Goal: Information Seeking & Learning: Learn about a topic

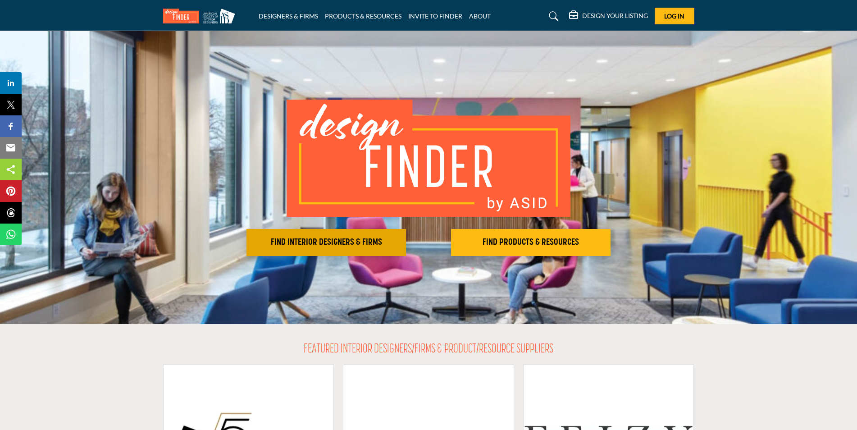
click at [344, 239] on h2 "FIND INTERIOR DESIGNERS & FIRMS" at bounding box center [326, 242] width 154 height 11
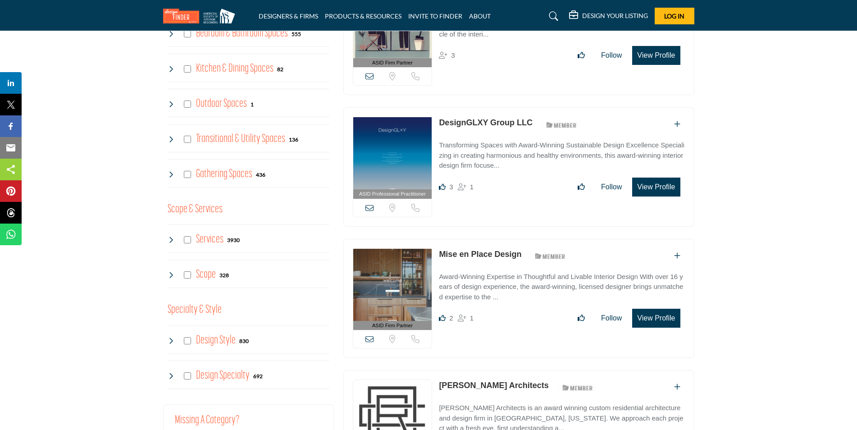
scroll to position [541, 0]
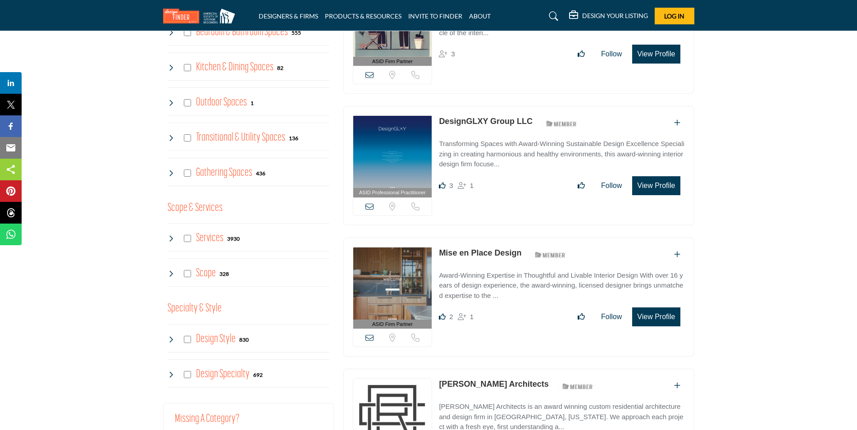
click at [170, 237] on icon at bounding box center [171, 238] width 7 height 7
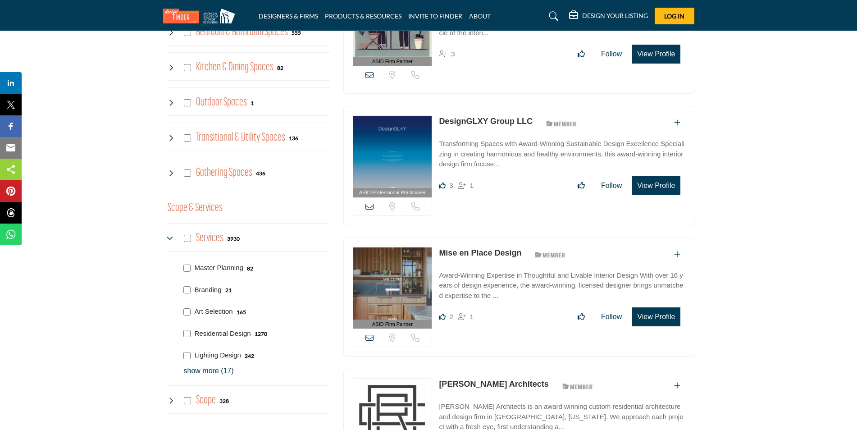
click at [170, 237] on icon at bounding box center [171, 238] width 7 height 7
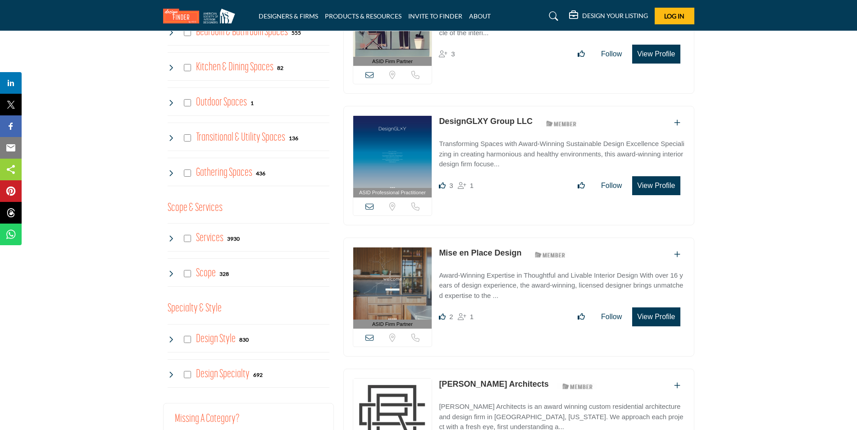
click at [170, 237] on icon at bounding box center [171, 238] width 7 height 7
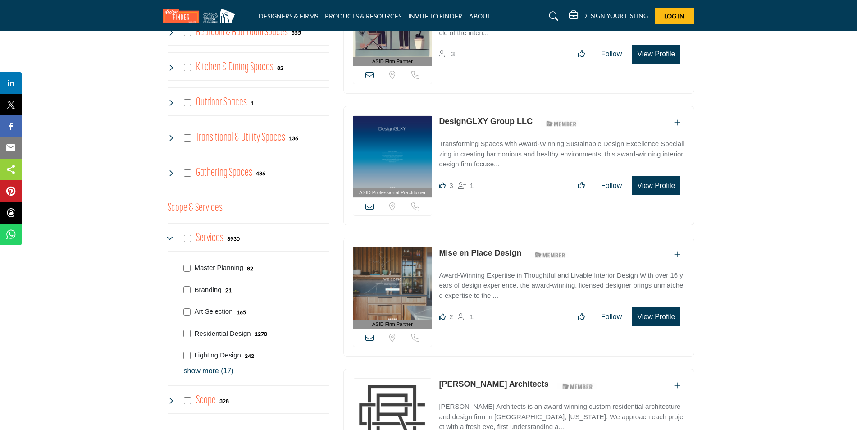
click at [195, 369] on p "show more (17)" at bounding box center [256, 370] width 145 height 11
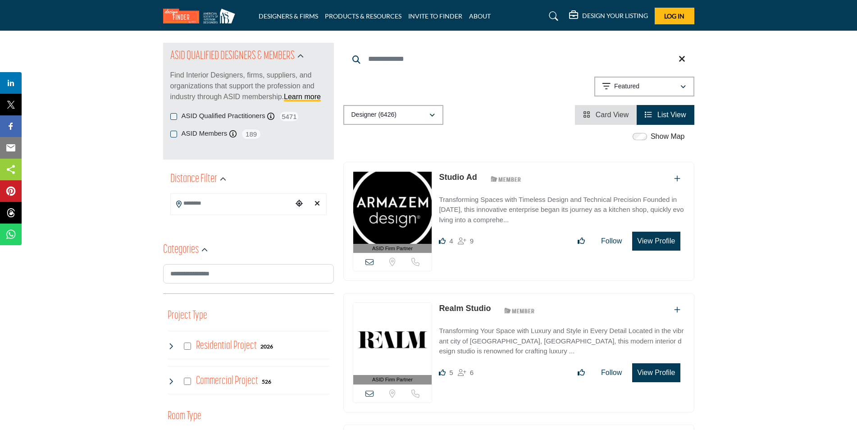
scroll to position [90, 0]
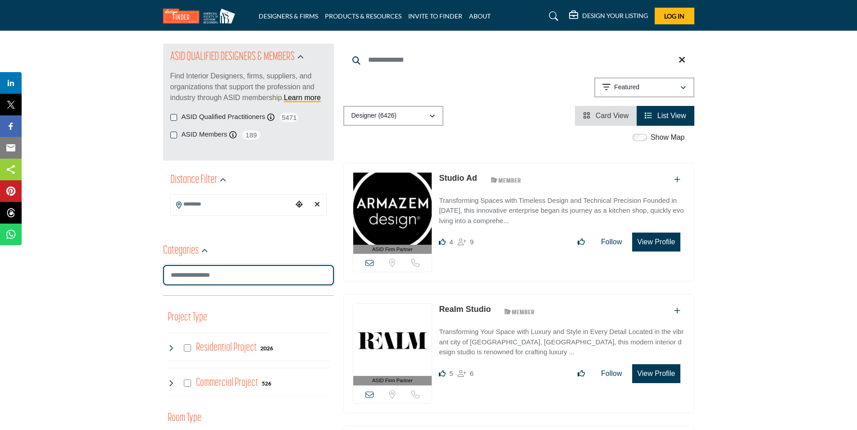
click at [231, 275] on input "Search Category" at bounding box center [248, 275] width 171 height 20
type input "**********"
type input "*"
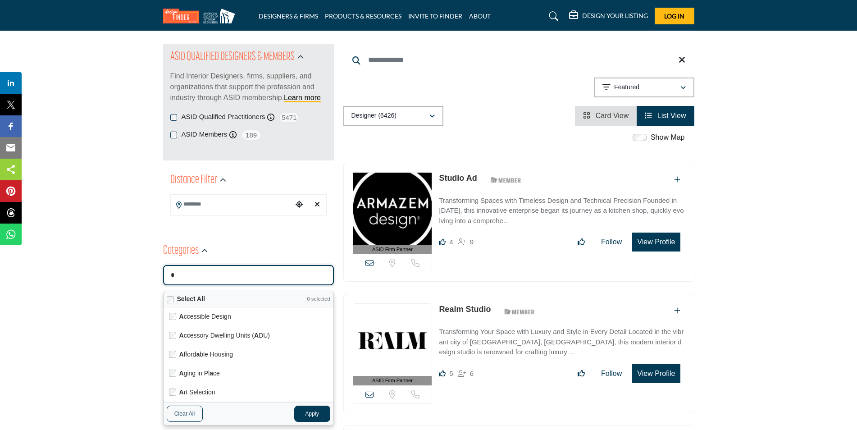
type input "**********"
type input "**"
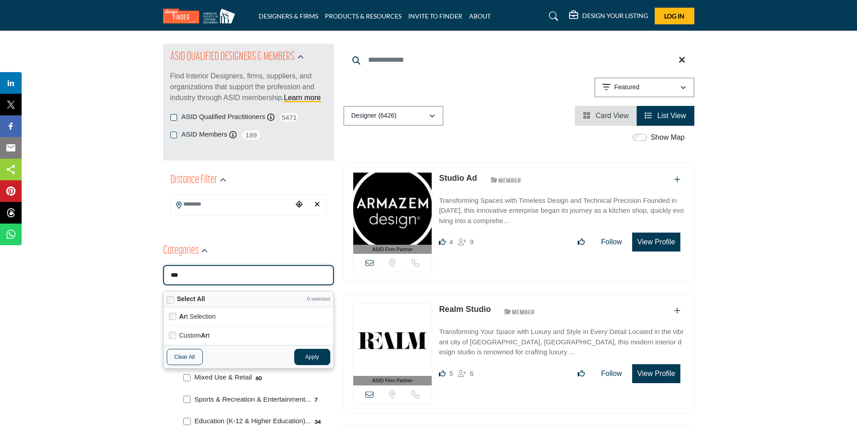
type input "****"
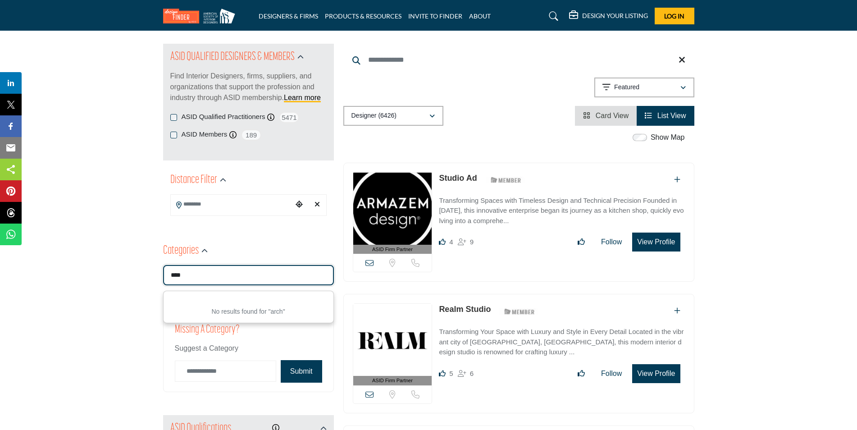
drag, startPoint x: 205, startPoint y: 281, endPoint x: 150, endPoint y: 276, distance: 54.2
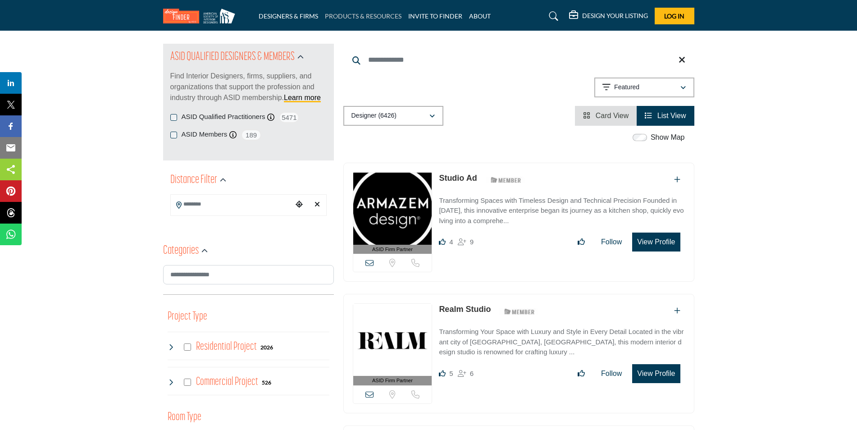
click at [363, 19] on link "PRODUCTS & RESOURCES" at bounding box center [363, 16] width 77 height 8
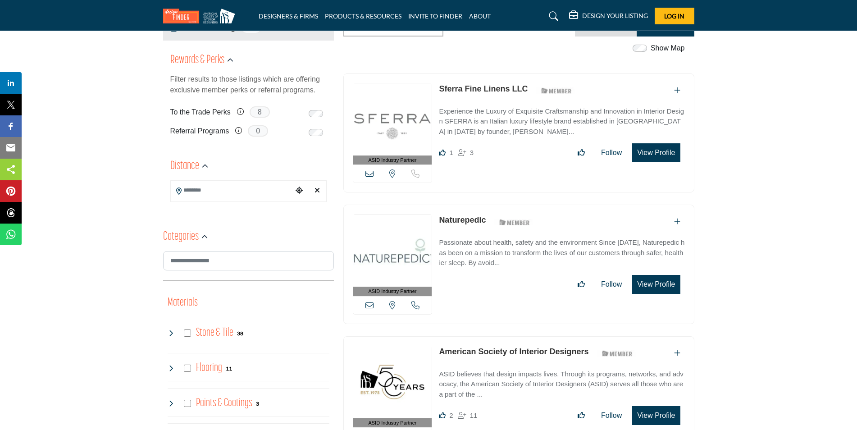
scroll to position [180, 0]
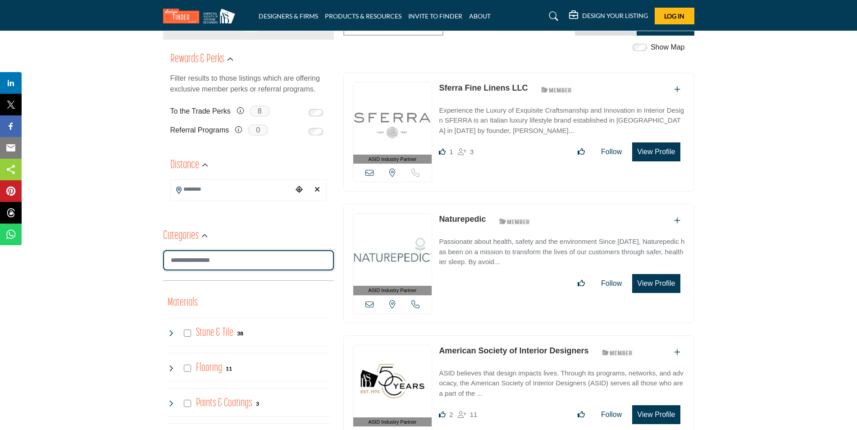
click at [223, 260] on input "Search Category" at bounding box center [248, 260] width 171 height 20
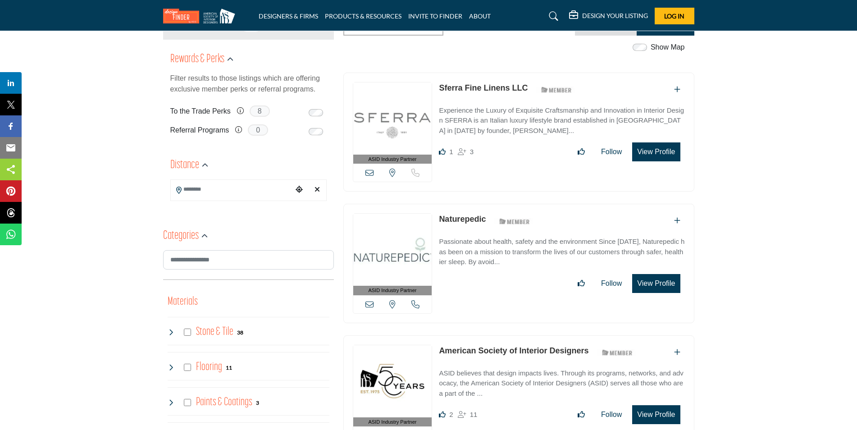
click at [170, 332] on icon at bounding box center [171, 331] width 7 height 7
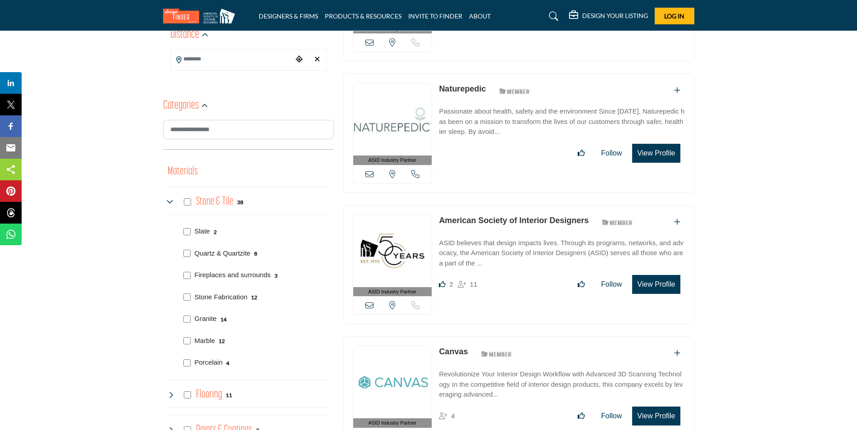
scroll to position [315, 0]
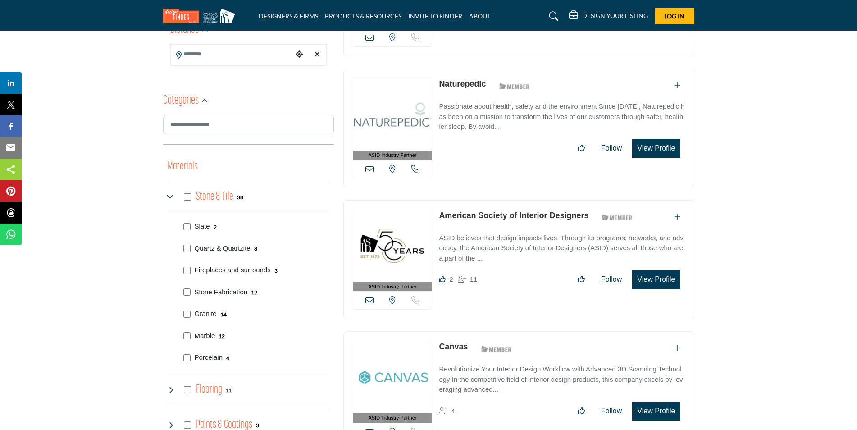
click at [173, 197] on icon at bounding box center [171, 196] width 7 height 7
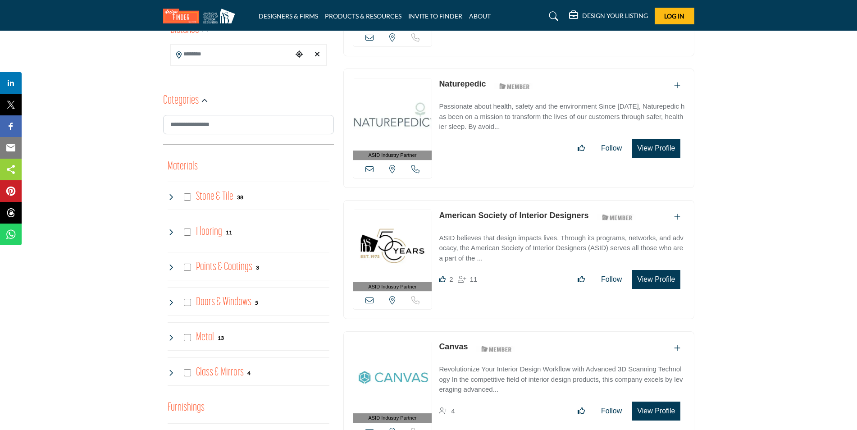
click at [168, 233] on icon at bounding box center [171, 231] width 7 height 7
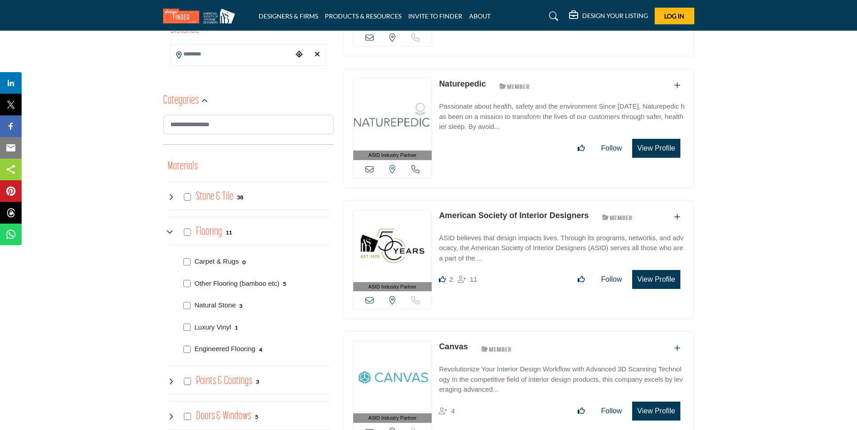
click at [168, 233] on icon at bounding box center [171, 231] width 7 height 7
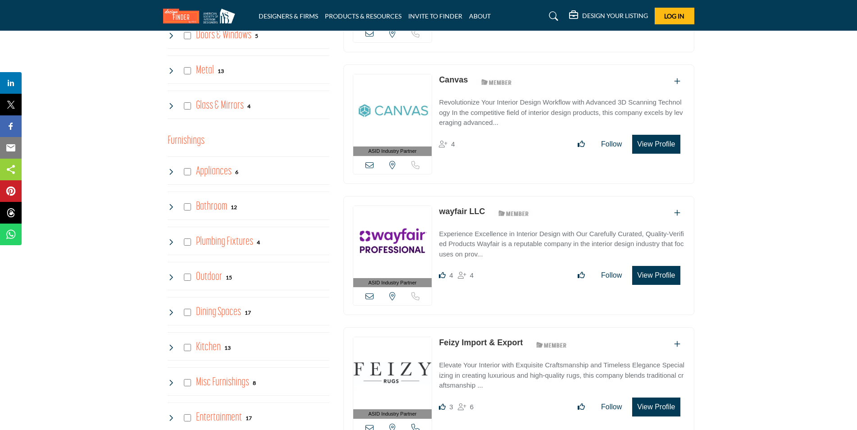
scroll to position [586, 0]
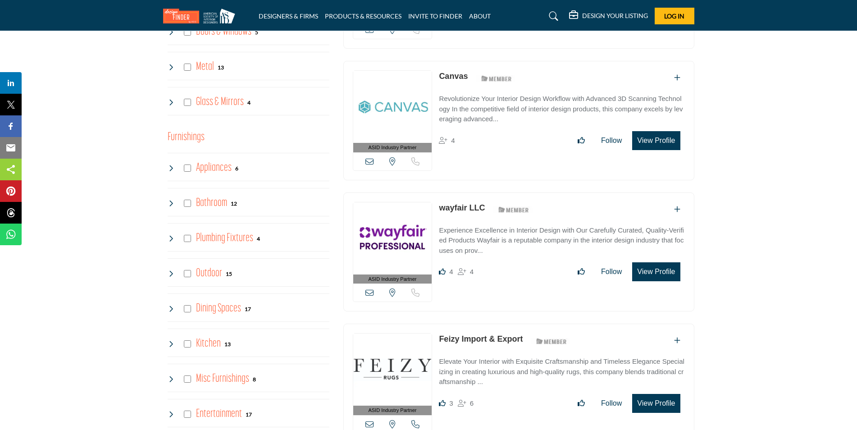
click at [171, 345] on icon at bounding box center [171, 343] width 7 height 7
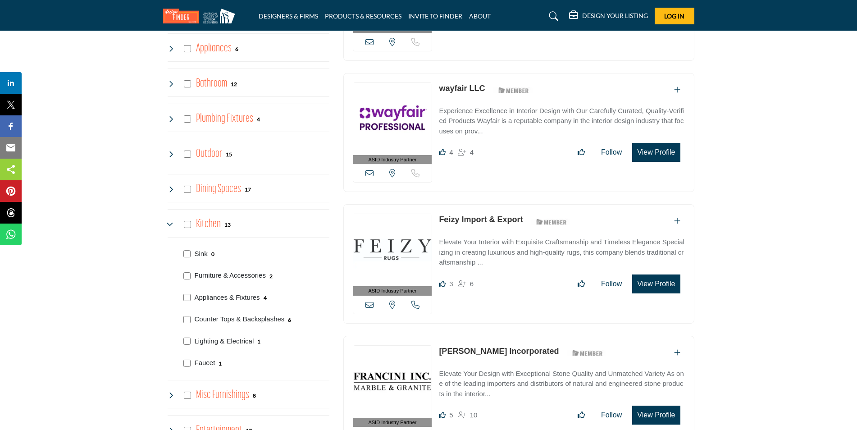
scroll to position [721, 0]
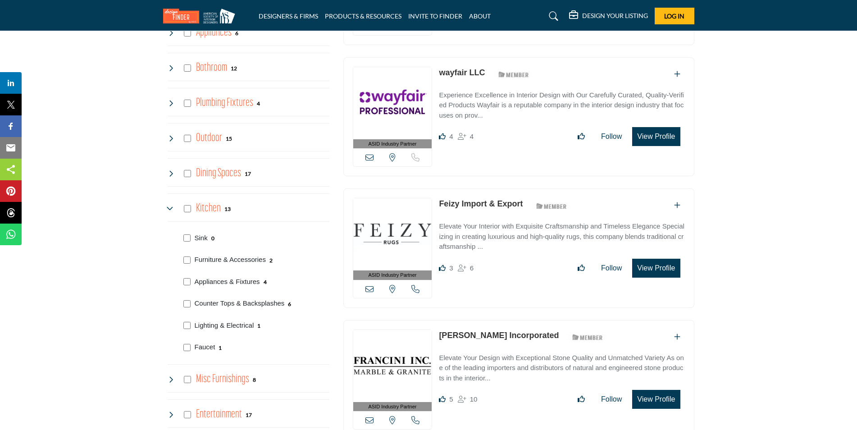
click at [173, 209] on icon at bounding box center [171, 208] width 7 height 7
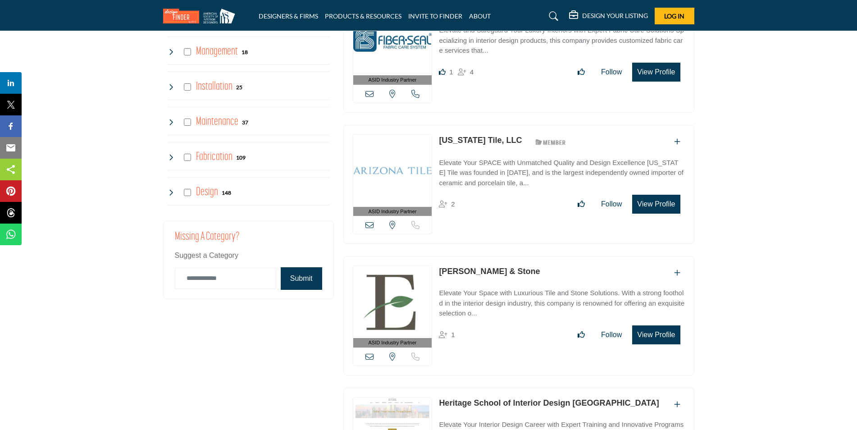
scroll to position [1892, 0]
